Goal: Communication & Community: Connect with others

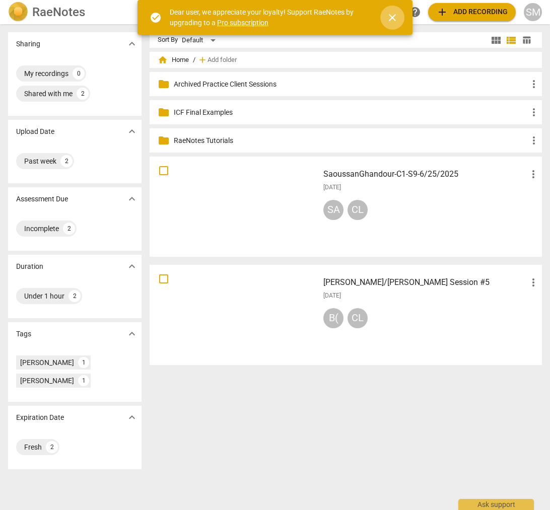
click at [393, 17] on span "close" at bounding box center [392, 18] width 12 height 12
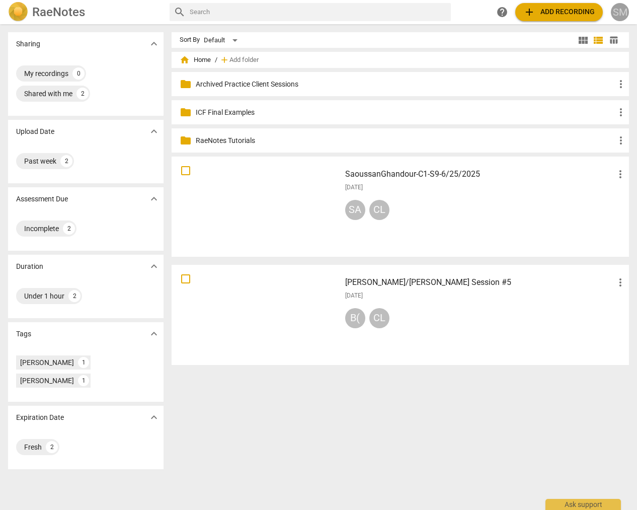
click at [549, 9] on div "SM" at bounding box center [620, 12] width 18 height 18
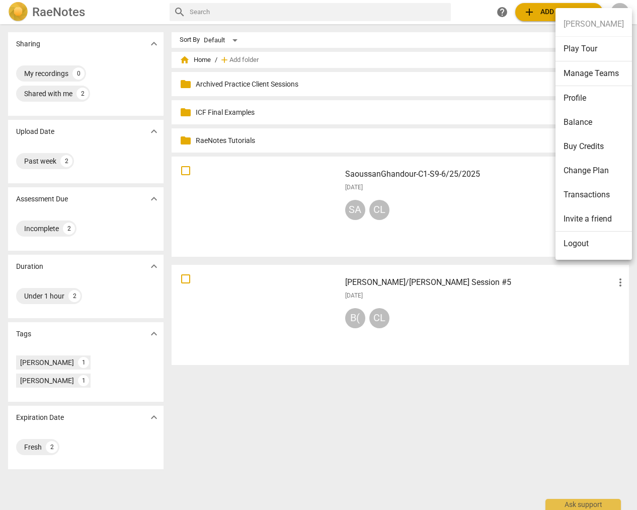
click at [465, 7] on div at bounding box center [318, 255] width 637 height 510
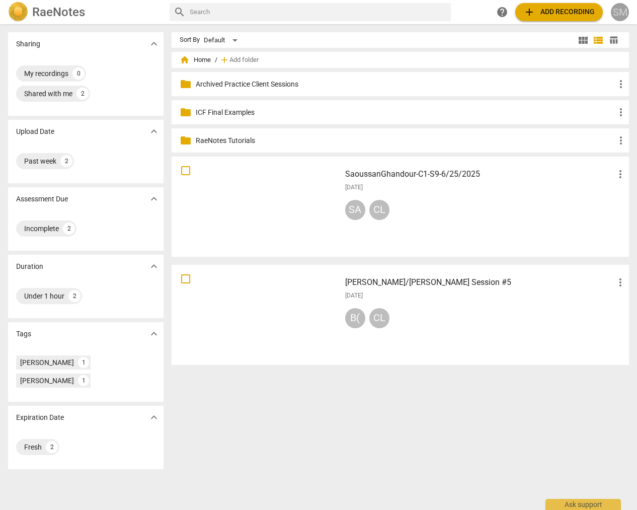
click at [549, 10] on div "SM" at bounding box center [620, 12] width 18 height 18
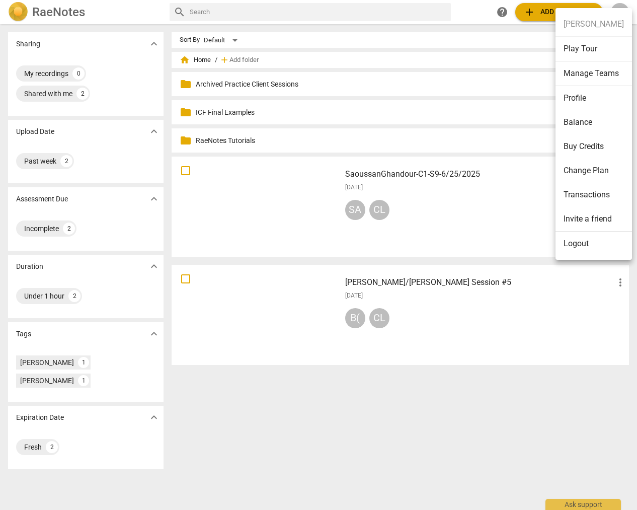
click at [549, 73] on li "Manage Teams" at bounding box center [594, 73] width 76 height 25
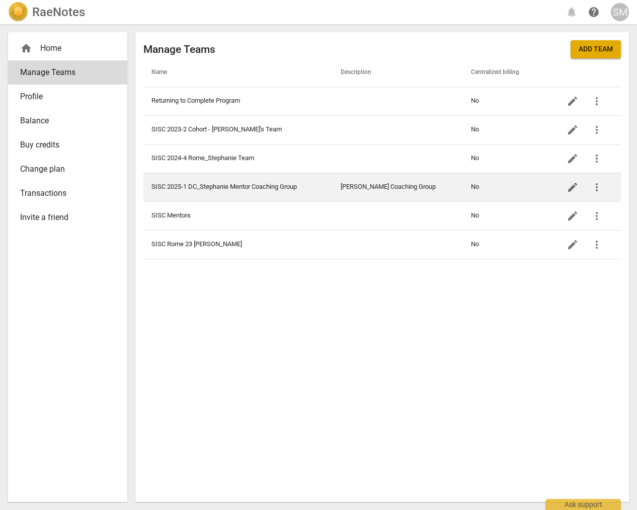
click at [246, 183] on td "SISC 2025-1 DC_Stephanie Mentor Coaching Group" at bounding box center [237, 187] width 189 height 29
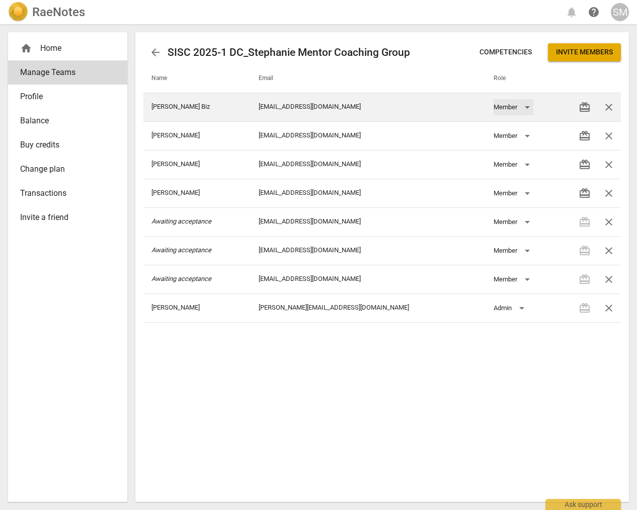
click at [517, 107] on div "Member" at bounding box center [514, 107] width 40 height 16
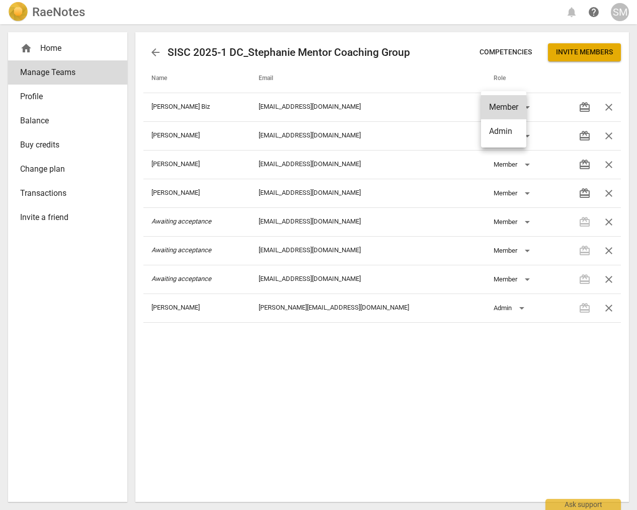
click at [359, 107] on div at bounding box center [318, 255] width 637 height 510
click at [156, 51] on span "arrow_back" at bounding box center [155, 52] width 12 height 12
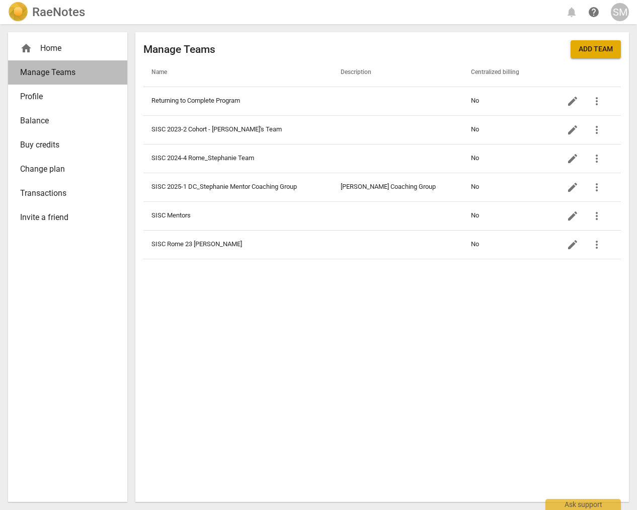
click at [54, 76] on span "Manage Teams" at bounding box center [63, 72] width 87 height 12
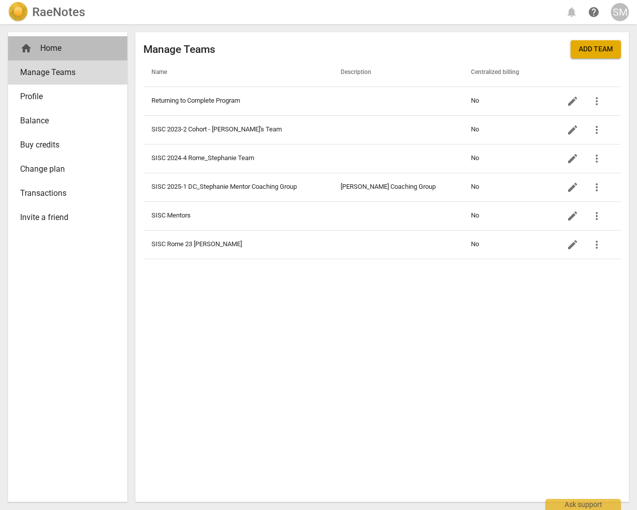
click at [34, 50] on div "home Home" at bounding box center [63, 48] width 87 height 12
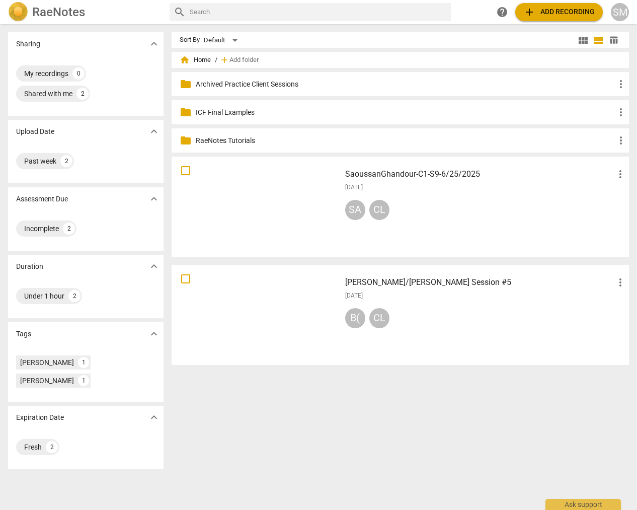
click at [549, 11] on div "SM" at bounding box center [620, 12] width 18 height 18
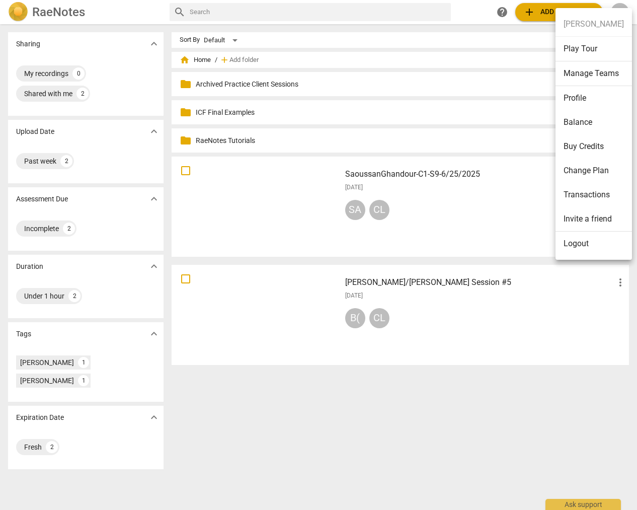
click at [549, 73] on li "Manage Teams" at bounding box center [594, 73] width 76 height 25
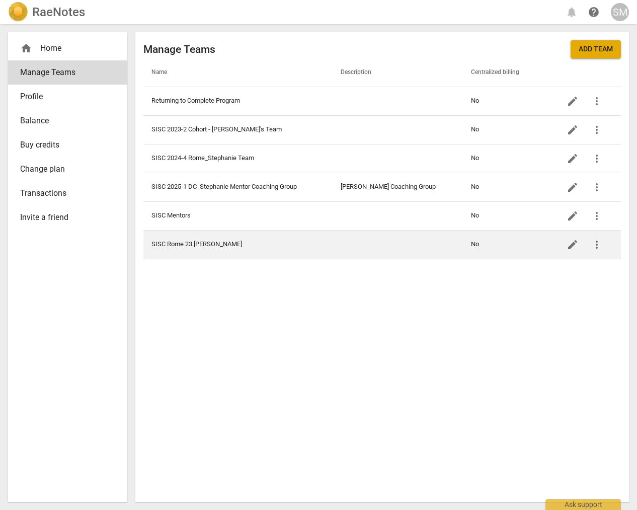
click at [261, 245] on td "SISC Rome 23 [PERSON_NAME]" at bounding box center [237, 244] width 189 height 29
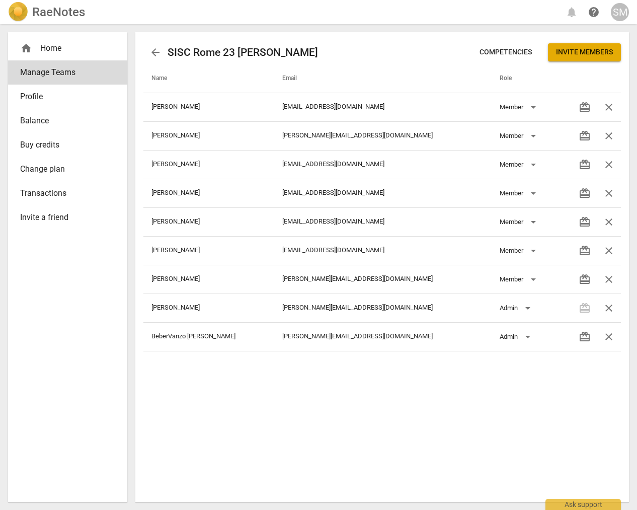
click at [286, 50] on div "arrow_back SISC [GEOGRAPHIC_DATA] 23 [PERSON_NAME] Invite members" at bounding box center [382, 52] width 478 height 24
click at [281, 51] on h2 "SISC Rome 23 [PERSON_NAME]" at bounding box center [243, 52] width 150 height 13
click at [285, 51] on div "arrow_back SISC [GEOGRAPHIC_DATA] 23 [PERSON_NAME] Invite members" at bounding box center [382, 52] width 478 height 24
click at [549, 48] on span "Invite members" at bounding box center [584, 52] width 57 height 10
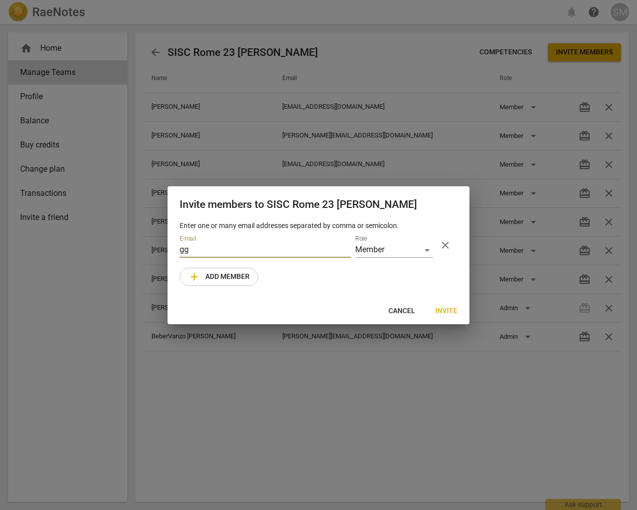
type input "g"
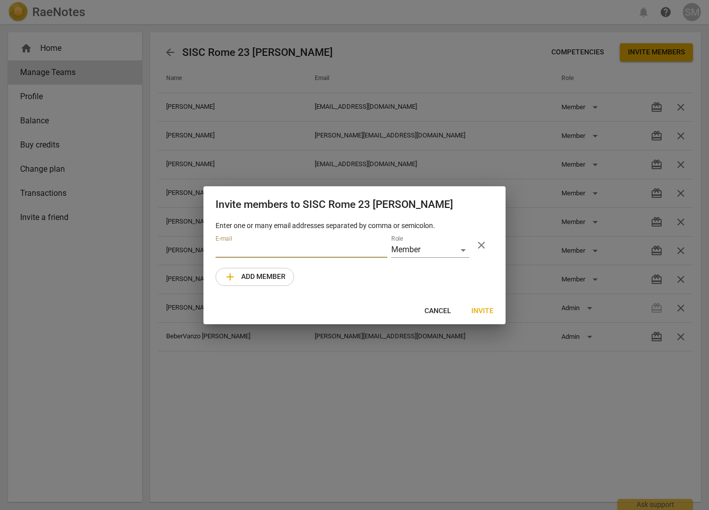
click at [217, 250] on input "email" at bounding box center [301, 250] width 172 height 15
paste input "[EMAIL_ADDRESS][DOMAIN_NAME]"
type input "[EMAIL_ADDRESS][DOMAIN_NAME]"
click at [488, 306] on span "Invite" at bounding box center [482, 311] width 22 height 10
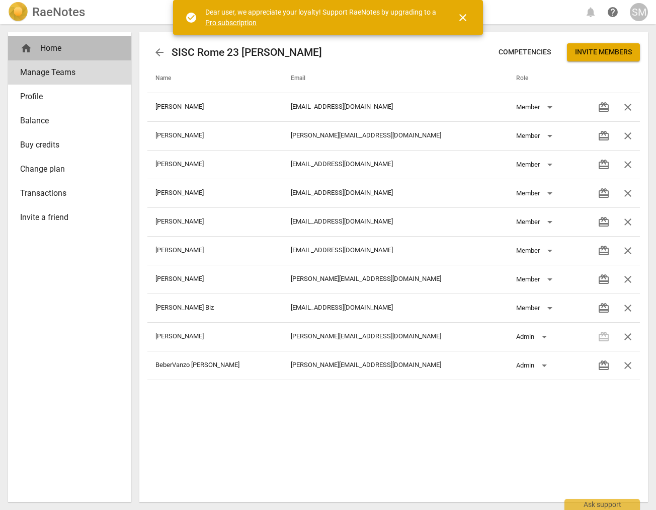
click at [46, 50] on div "home Home" at bounding box center [65, 48] width 91 height 12
